Goal: Information Seeking & Learning: Learn about a topic

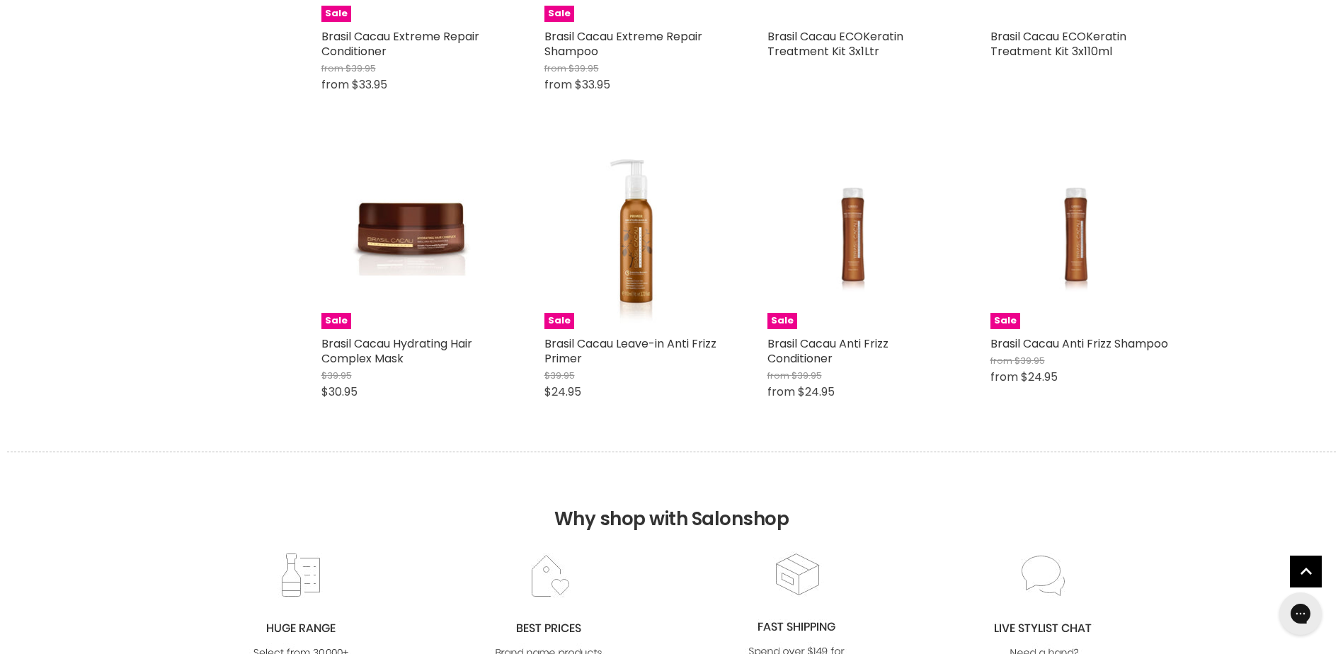
scroll to position [1345, 0]
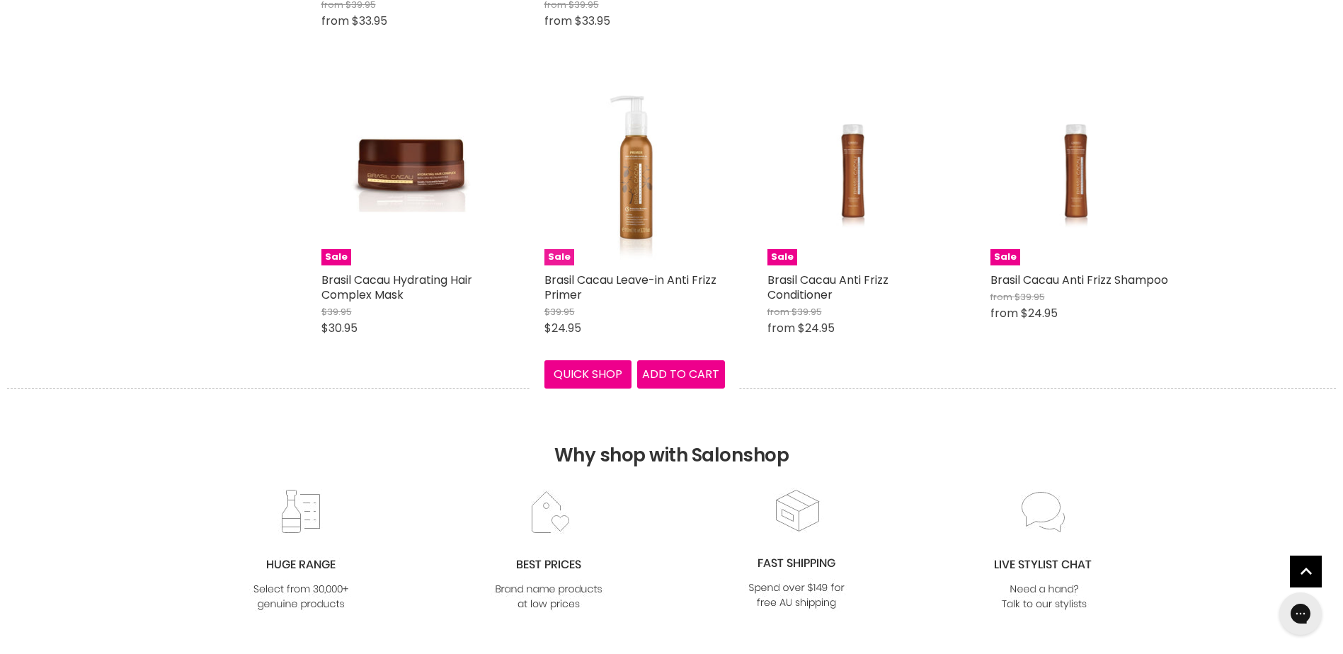
click at [637, 222] on img "Main content" at bounding box center [633, 175] width 135 height 180
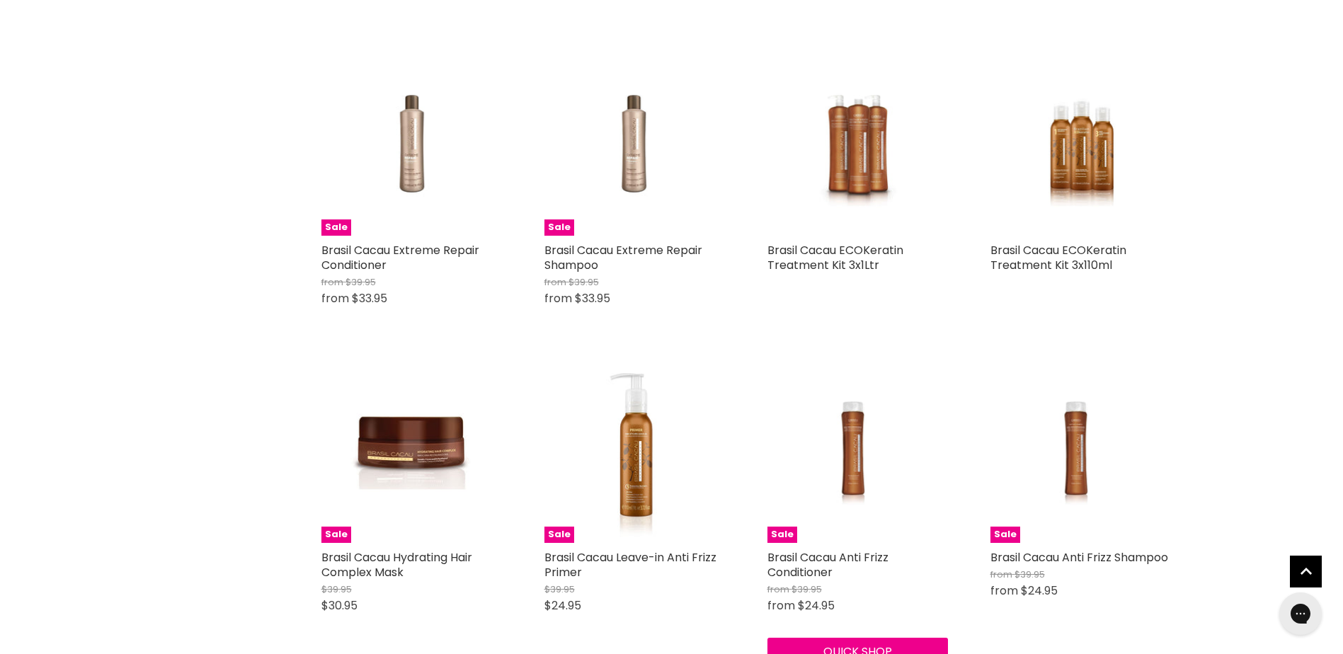
scroll to position [1062, 0]
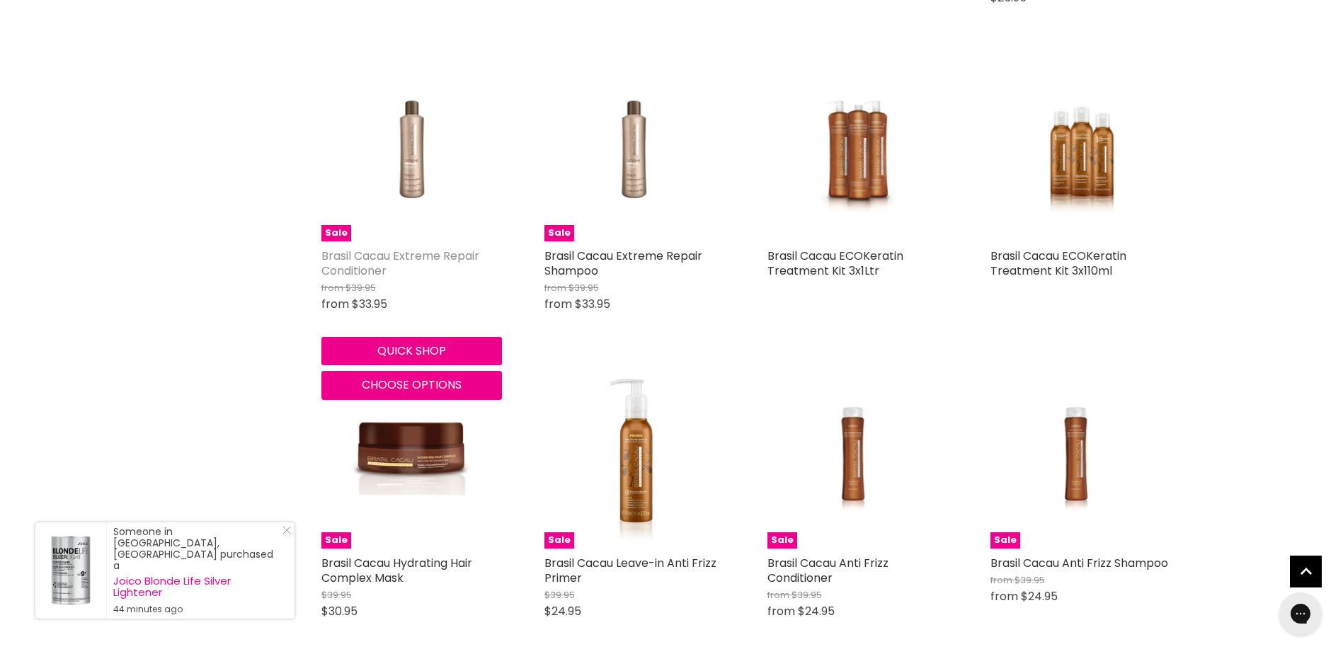
click at [366, 259] on link "Brasil Cacau Extreme Repair Conditioner" at bounding box center [400, 263] width 158 height 31
